Goal: Information Seeking & Learning: Find contact information

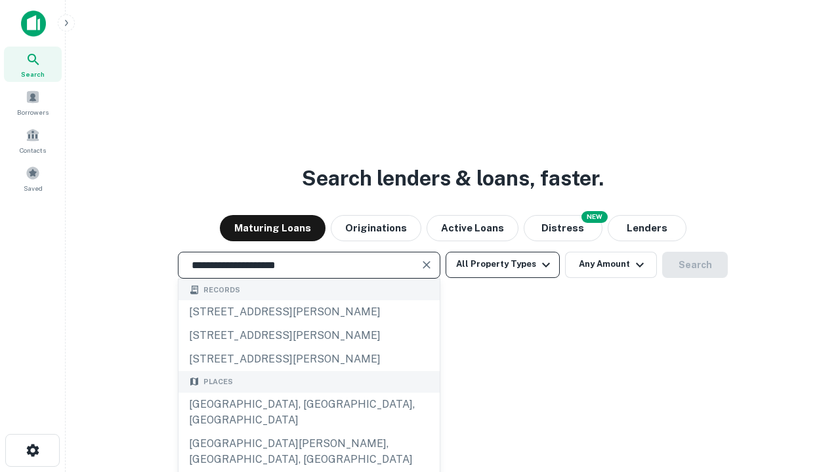
type input "**********"
click at [502, 264] on button "All Property Types" at bounding box center [502, 265] width 114 height 26
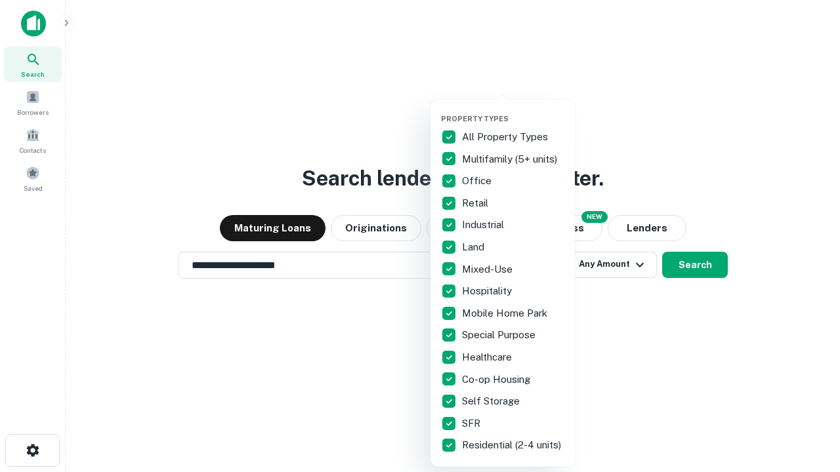
click at [513, 110] on button "button" at bounding box center [513, 110] width 144 height 1
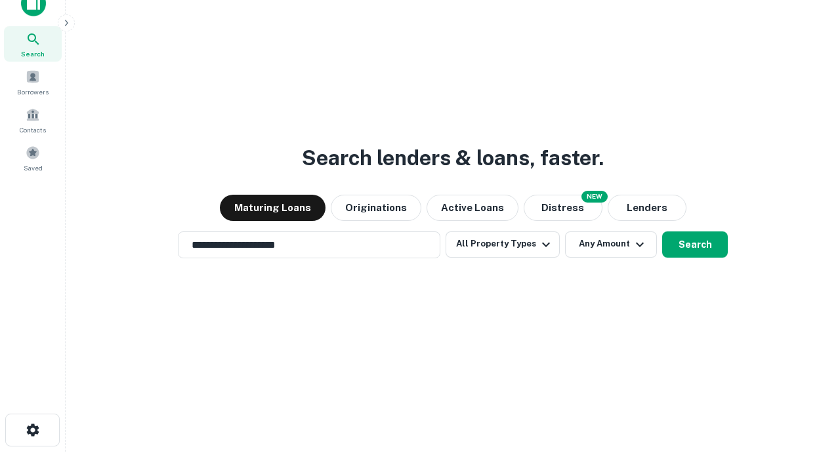
scroll to position [8, 158]
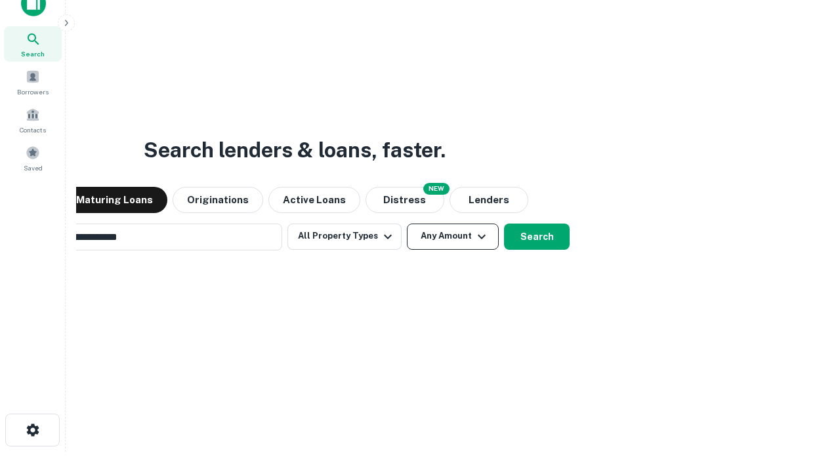
click at [407, 224] on button "Any Amount" at bounding box center [453, 237] width 92 height 26
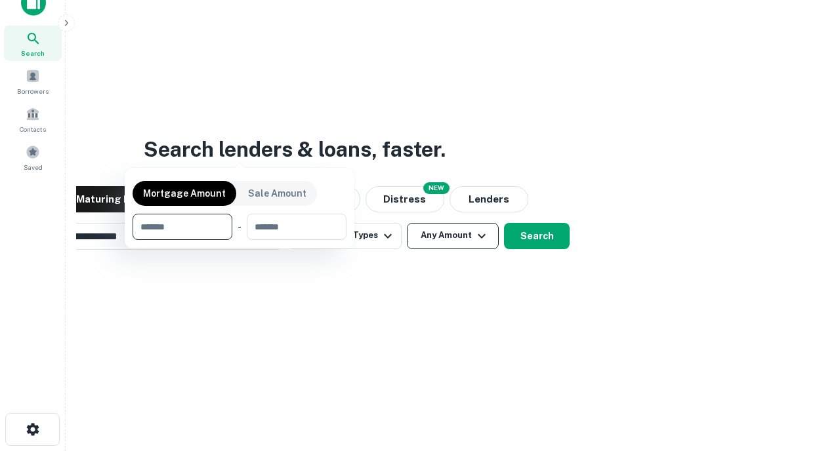
scroll to position [94, 371]
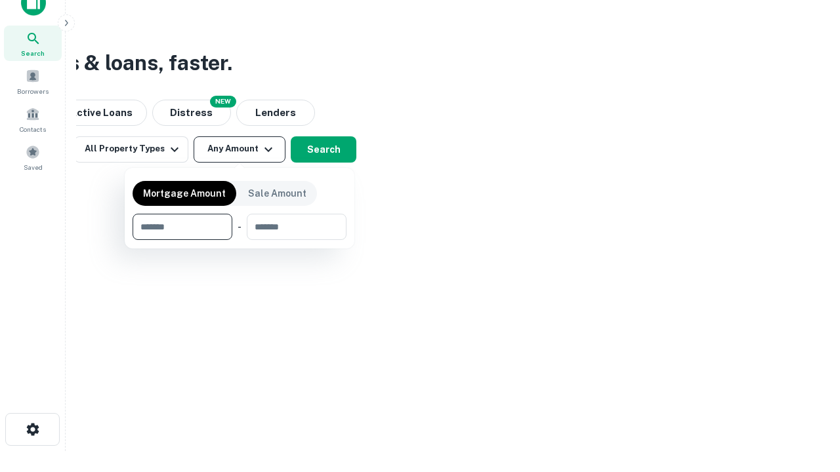
type input "*******"
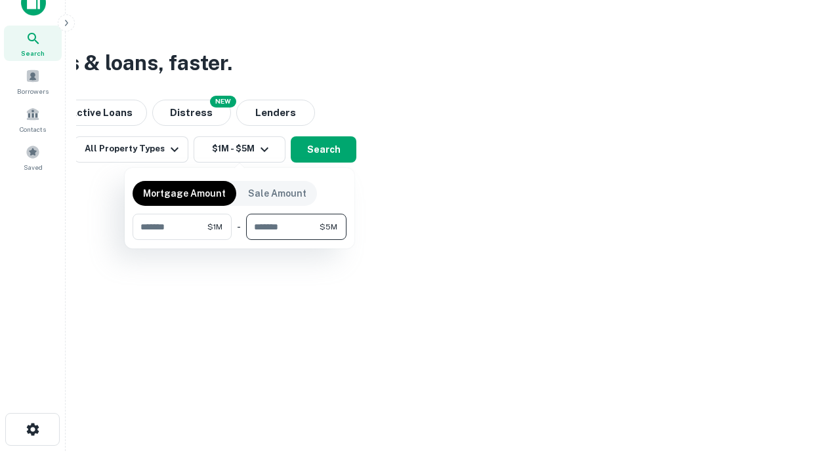
type input "*******"
click at [239, 240] on button "button" at bounding box center [239, 240] width 214 height 1
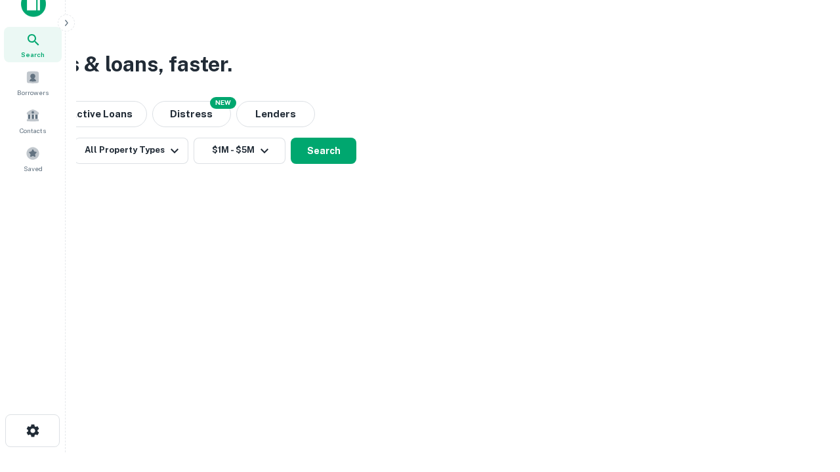
scroll to position [8, 242]
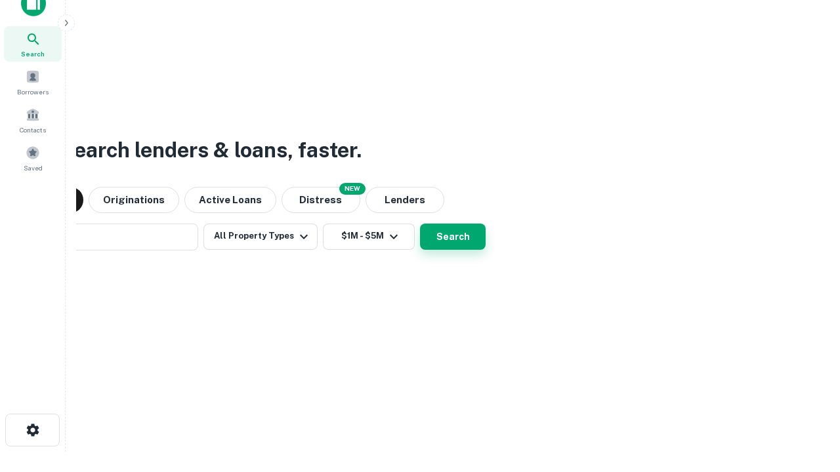
click at [420, 224] on button "Search" at bounding box center [453, 237] width 66 height 26
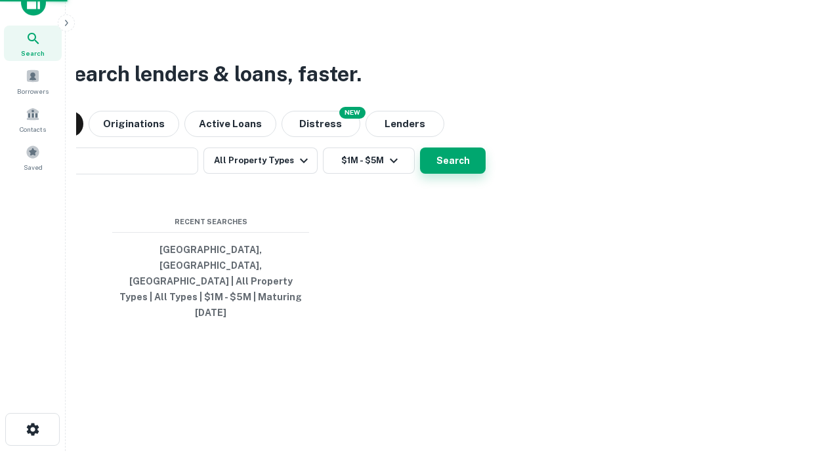
scroll to position [35, 371]
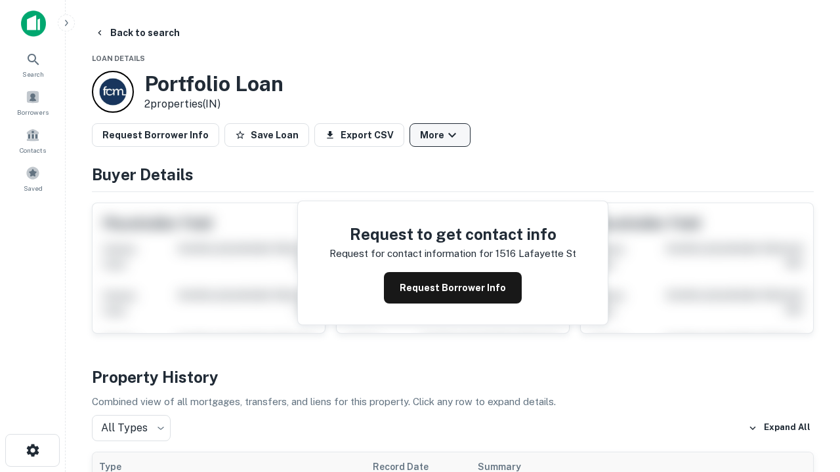
click at [439, 135] on button "More" at bounding box center [439, 135] width 61 height 24
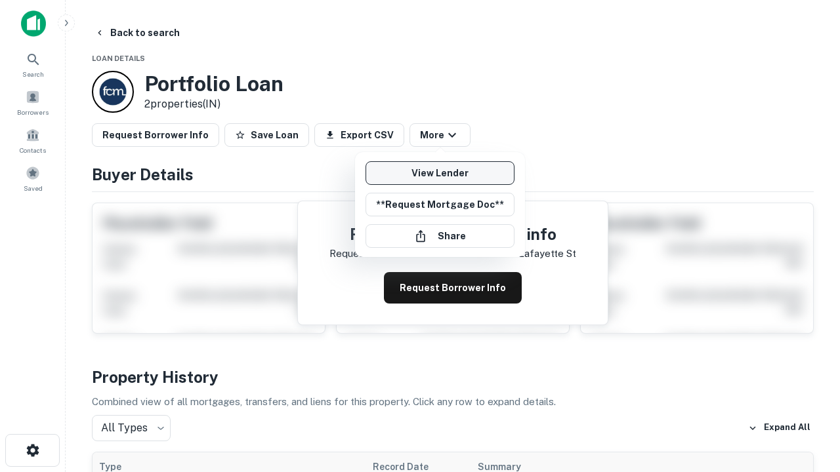
click at [439, 173] on link "View Lender" at bounding box center [439, 173] width 149 height 24
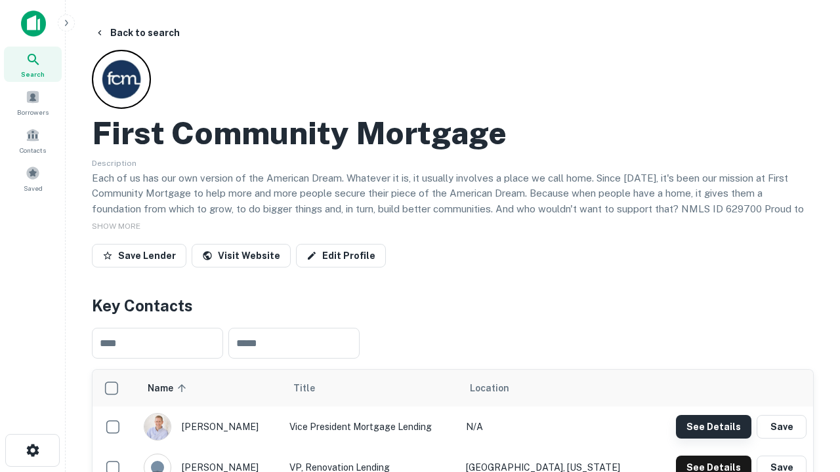
click at [713, 426] on button "See Details" at bounding box center [713, 427] width 75 height 24
click at [32, 451] on icon "button" at bounding box center [33, 451] width 16 height 16
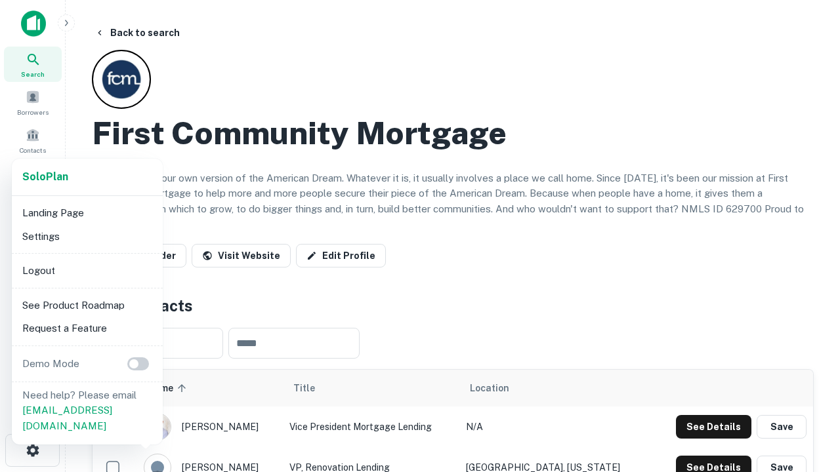
click at [87, 270] on li "Logout" at bounding box center [87, 271] width 140 height 24
